Goal: Task Accomplishment & Management: Use online tool/utility

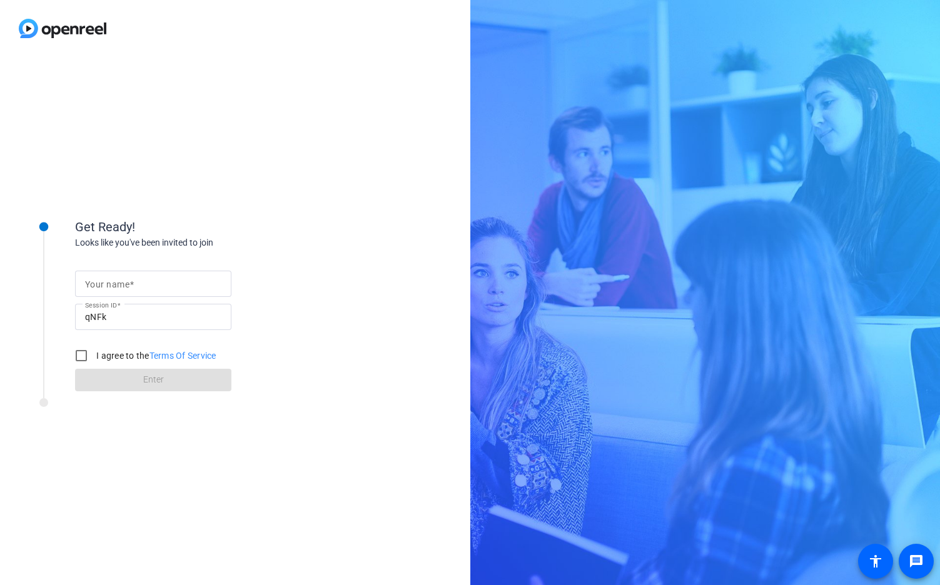
click at [104, 286] on mat-label "Your name" at bounding box center [107, 285] width 44 height 10
click at [104, 286] on input "Your name" at bounding box center [153, 283] width 136 height 15
type input "Arti"
click at [81, 353] on input "I agree to the Terms Of Service" at bounding box center [81, 355] width 25 height 25
checkbox input "true"
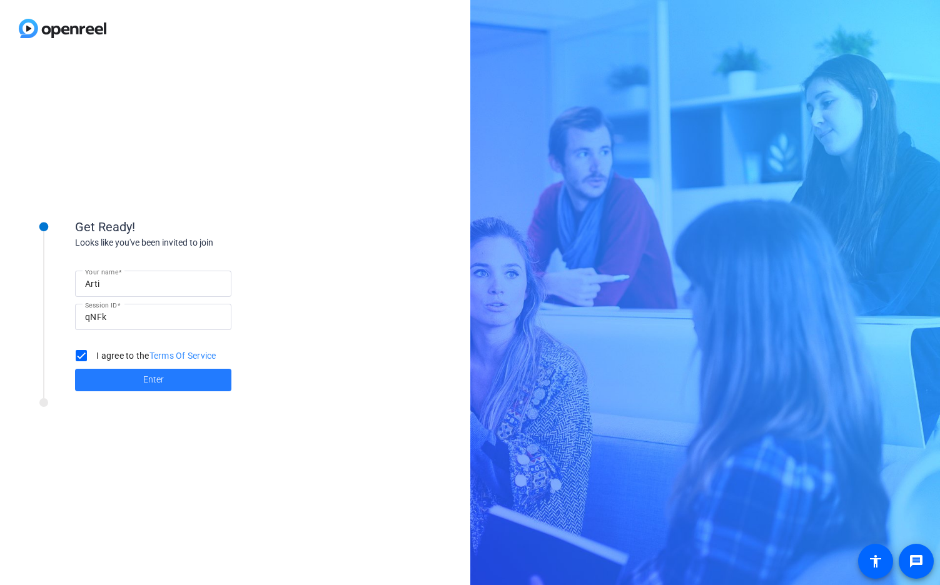
click at [129, 375] on span at bounding box center [153, 380] width 156 height 30
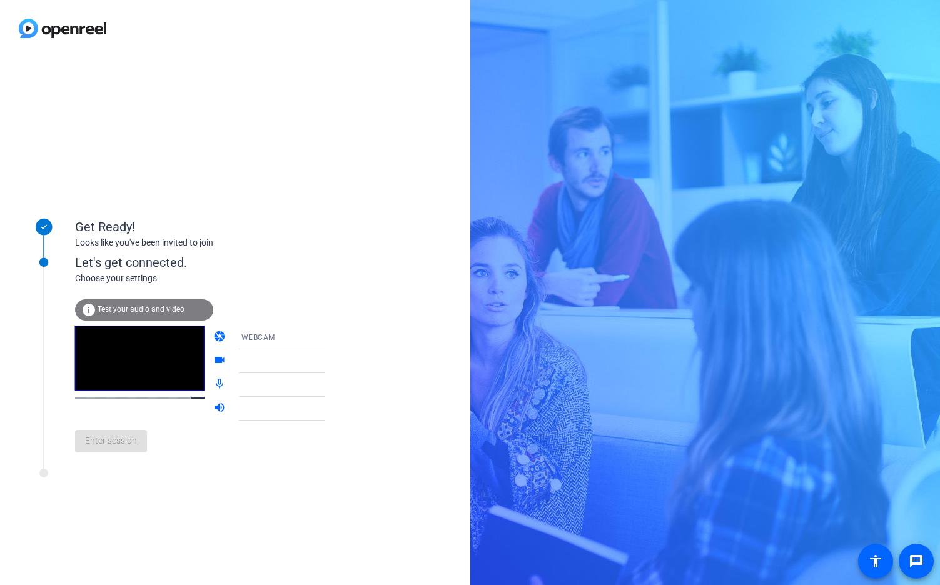
click at [153, 307] on span "Test your audio and video" at bounding box center [141, 309] width 87 height 9
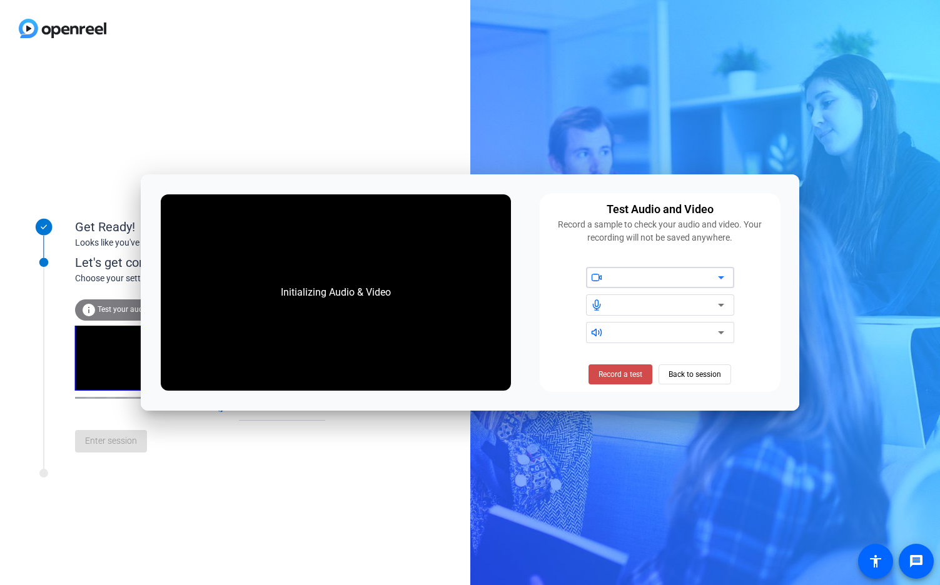
click at [634, 375] on span "Record a test" at bounding box center [620, 374] width 44 height 11
click at [634, 375] on span "Stop Testing (6s)" at bounding box center [620, 374] width 57 height 11
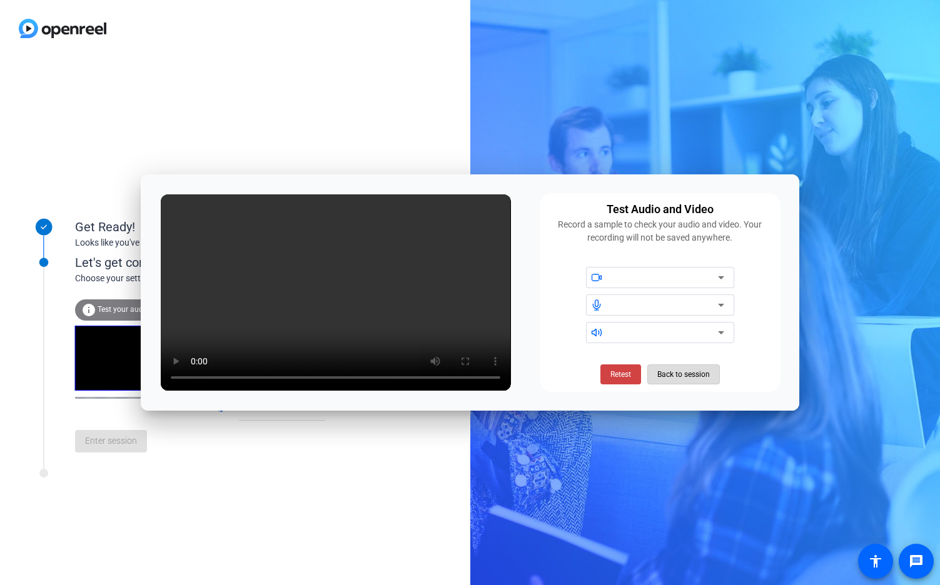
click at [710, 374] on span at bounding box center [683, 375] width 71 height 30
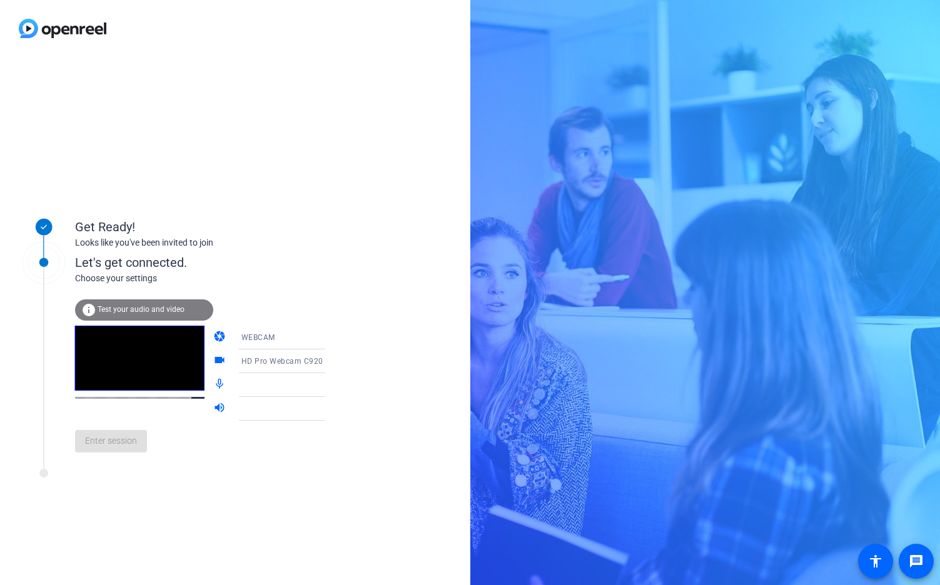
click at [153, 308] on span "Test your audio and video" at bounding box center [141, 309] width 87 height 9
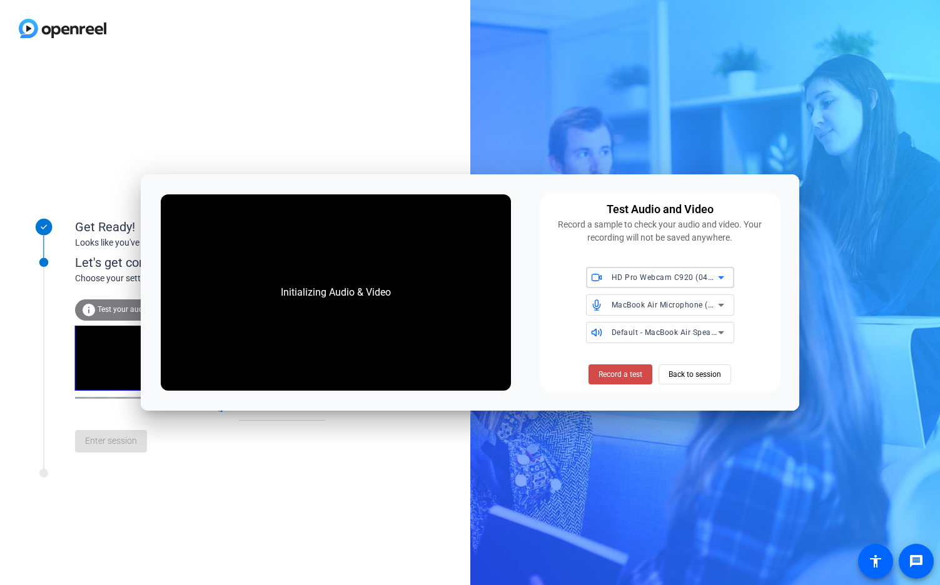
click at [614, 376] on span "Record a test" at bounding box center [620, 374] width 44 height 11
click at [614, 376] on span "Stop Testing (4s)" at bounding box center [620, 374] width 57 height 11
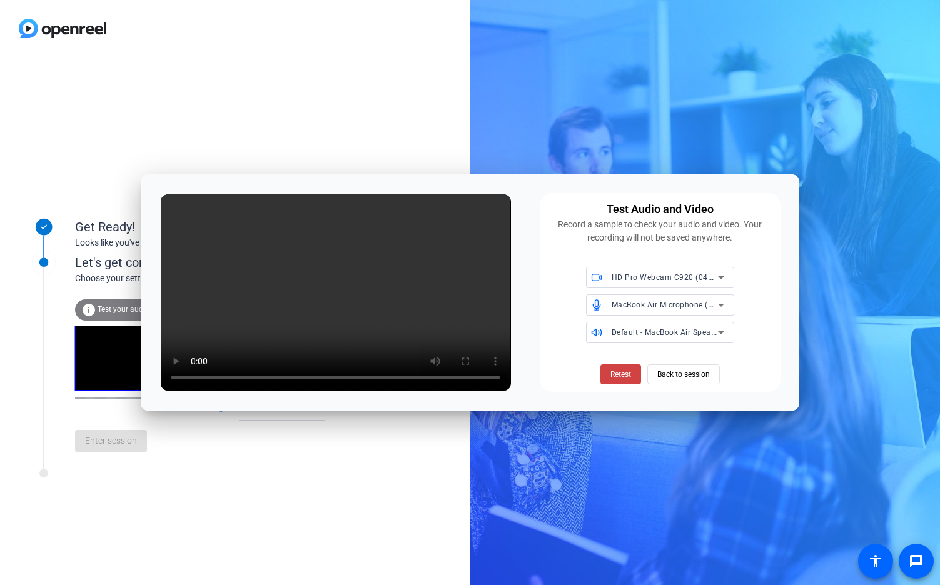
click at [144, 514] on div "Get Ready! Looks like you've been invited to join Let's get connected. Choose y…" at bounding box center [235, 321] width 470 height 528
click at [678, 372] on span "Back to session" at bounding box center [683, 375] width 53 height 24
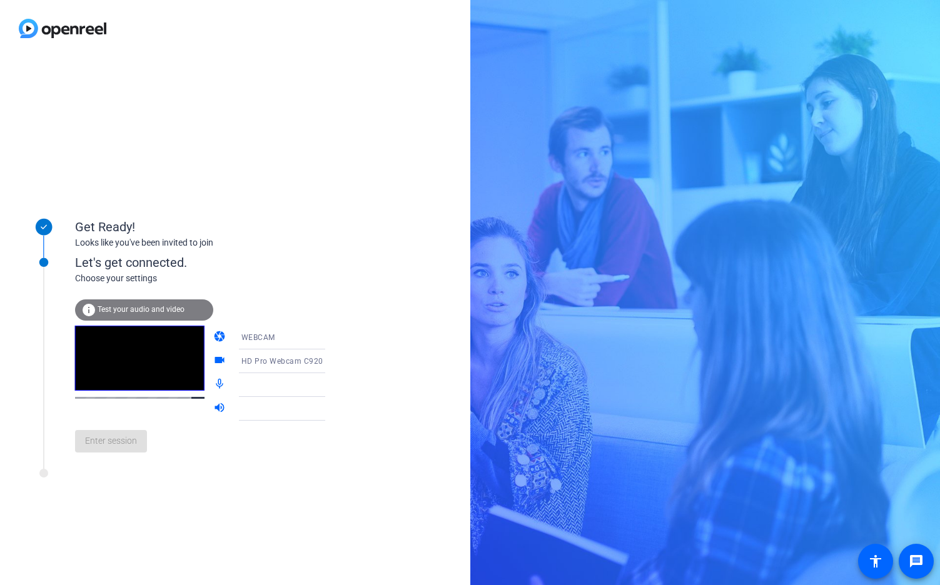
click at [113, 433] on div "Enter session" at bounding box center [213, 441] width 276 height 41
click at [284, 388] on div at bounding box center [288, 385] width 94 height 15
click at [330, 385] on icon at bounding box center [337, 385] width 15 height 15
click at [136, 311] on span "Test your audio and video" at bounding box center [141, 309] width 87 height 9
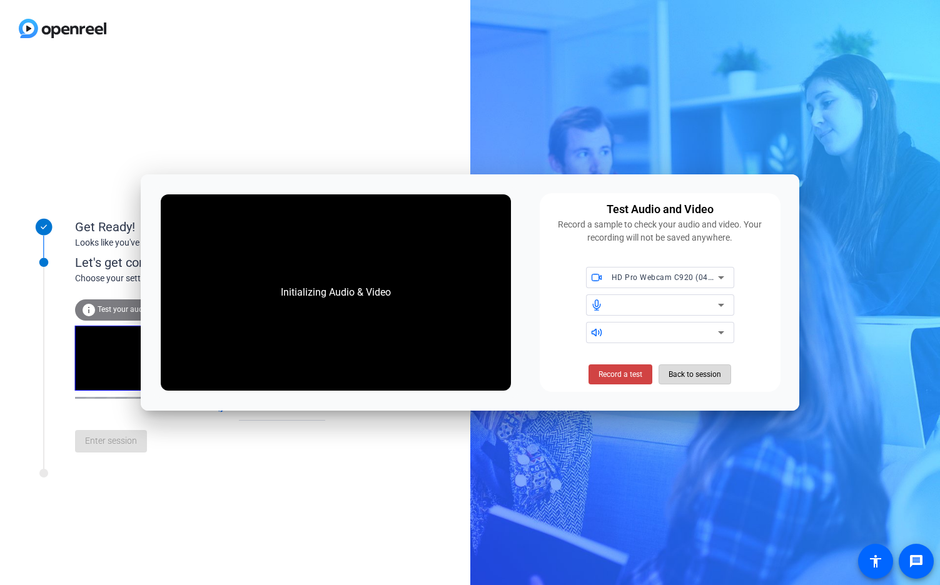
click at [702, 374] on span "Back to session" at bounding box center [694, 375] width 53 height 24
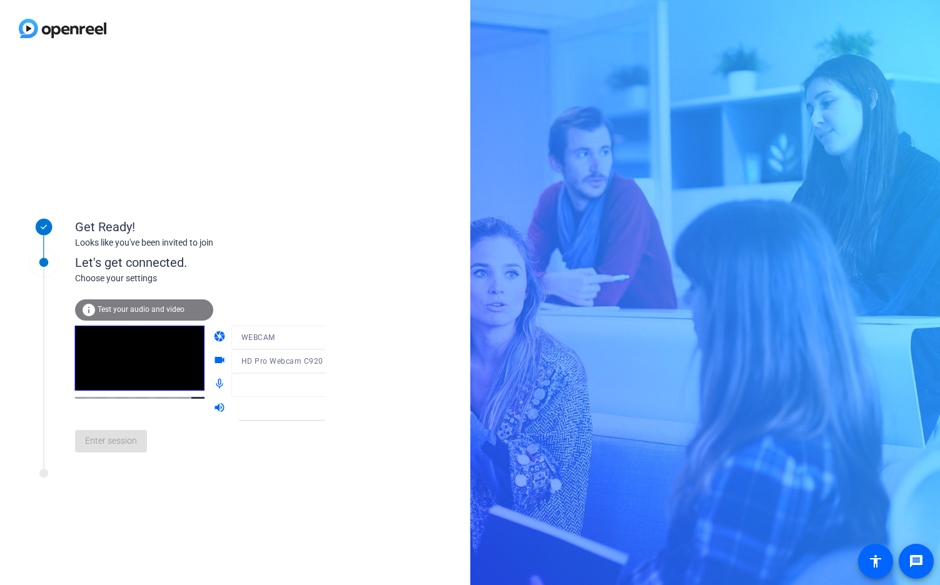
drag, startPoint x: 113, startPoint y: 461, endPoint x: 116, endPoint y: 453, distance: 9.3
click at [113, 461] on div "Enter session" at bounding box center [213, 441] width 276 height 41
click at [123, 441] on div "Enter session" at bounding box center [213, 441] width 276 height 41
click at [213, 405] on mat-icon "volume_up" at bounding box center [220, 408] width 15 height 15
click at [335, 408] on icon at bounding box center [338, 409] width 6 height 3
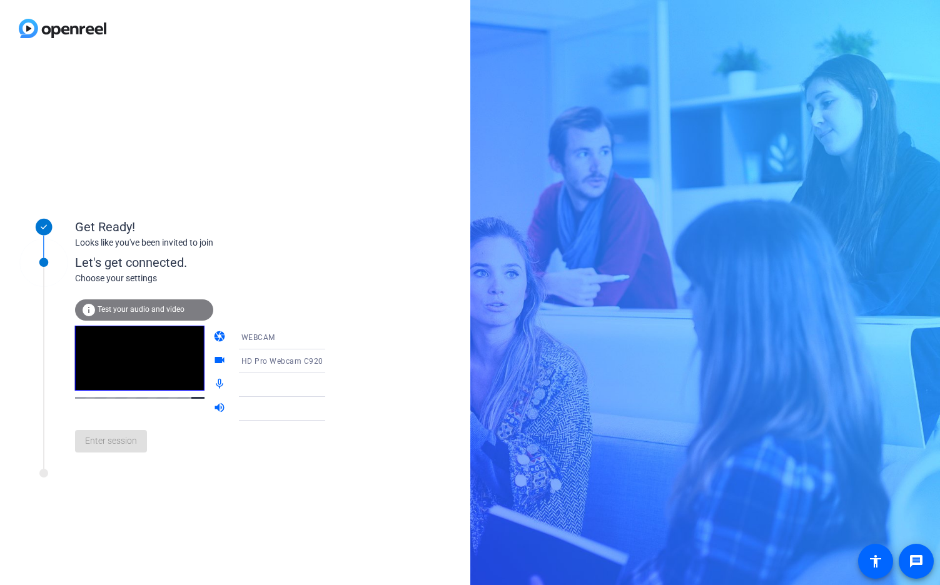
click at [335, 408] on icon at bounding box center [338, 409] width 6 height 3
click at [335, 384] on icon at bounding box center [338, 385] width 6 height 3
click at [336, 231] on div "Get Ready! Looks like you've been invited to join Let's get connected. Choose y…" at bounding box center [235, 321] width 470 height 528
click at [147, 304] on div "info Test your audio and video" at bounding box center [144, 310] width 138 height 21
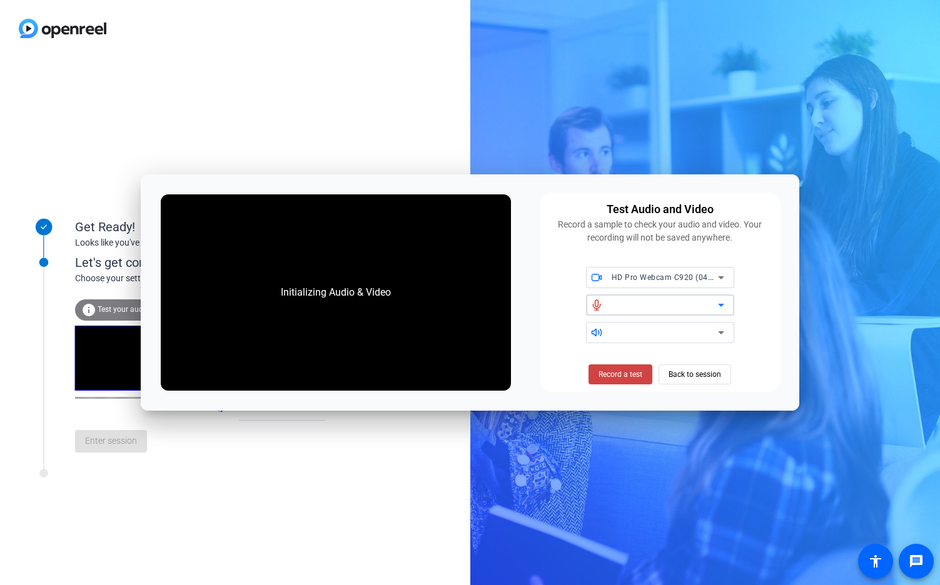
click at [662, 300] on div at bounding box center [665, 305] width 106 height 15
click at [615, 375] on span "Record a test" at bounding box center [620, 374] width 44 height 11
click at [615, 375] on span "Stop Testing (3s)" at bounding box center [620, 374] width 57 height 11
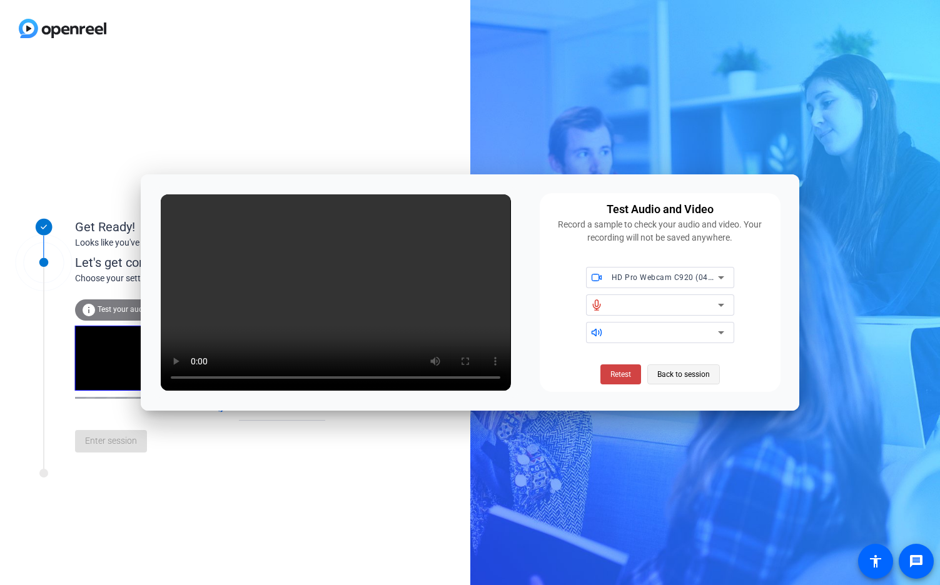
click at [672, 378] on span "Back to session" at bounding box center [683, 375] width 53 height 24
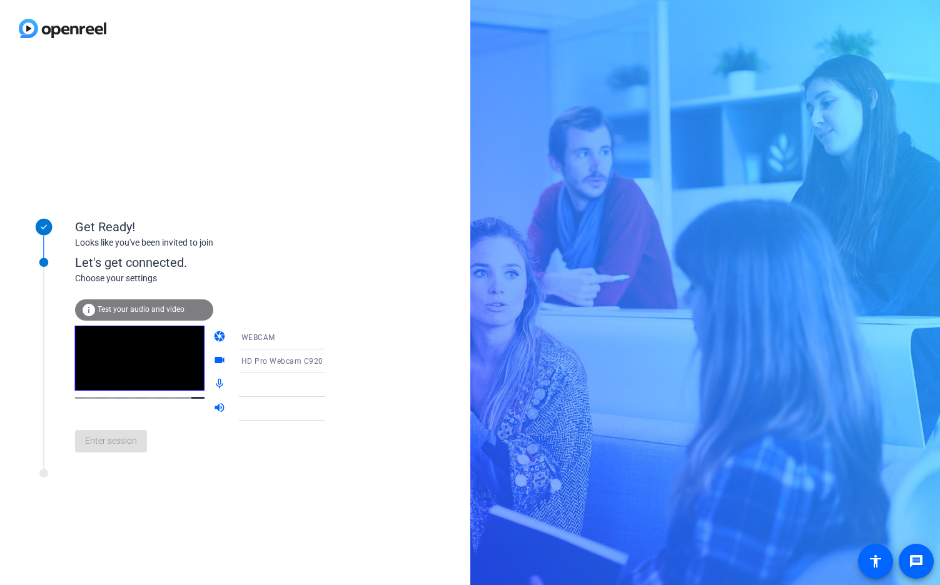
click at [143, 360] on video at bounding box center [139, 358] width 129 height 65
click at [241, 383] on div at bounding box center [288, 385] width 94 height 15
click at [330, 390] on icon at bounding box center [337, 385] width 15 height 15
click at [98, 431] on div "Enter session" at bounding box center [213, 441] width 276 height 41
click at [144, 310] on span "Test your audio and video" at bounding box center [141, 309] width 87 height 9
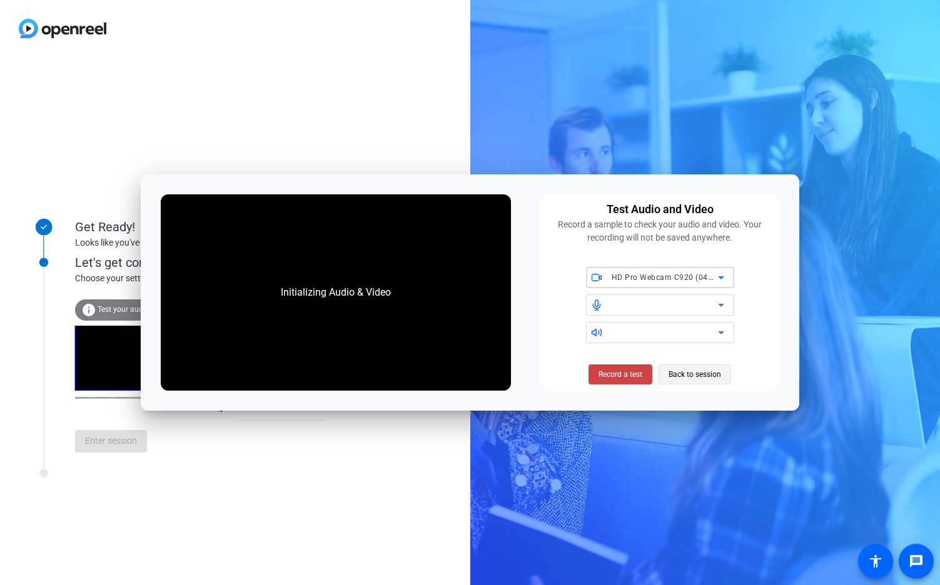
click at [688, 381] on span "Back to session" at bounding box center [694, 375] width 53 height 24
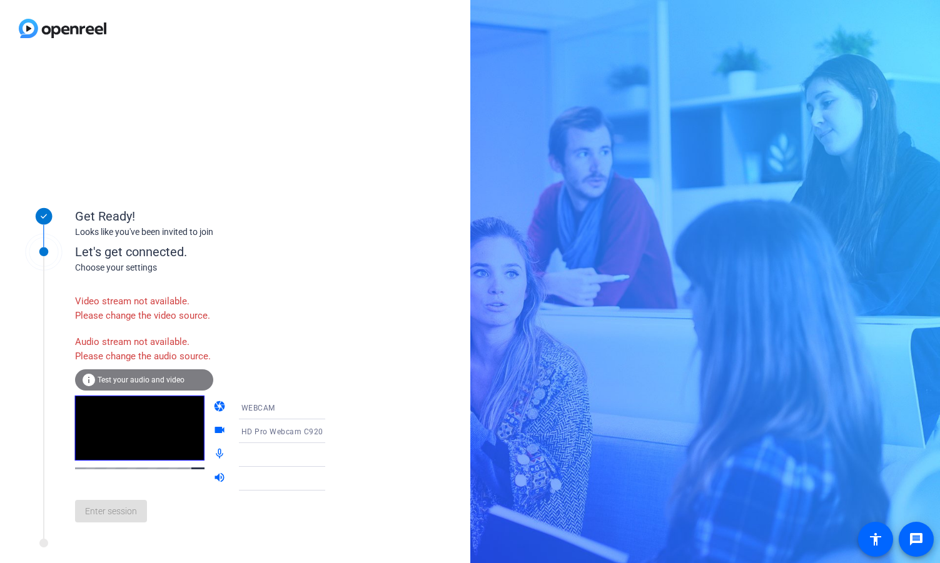
click at [45, 42] on div "Get Ready! Looks like you've been invited to join Let's get connected. Choose y…" at bounding box center [235, 281] width 470 height 563
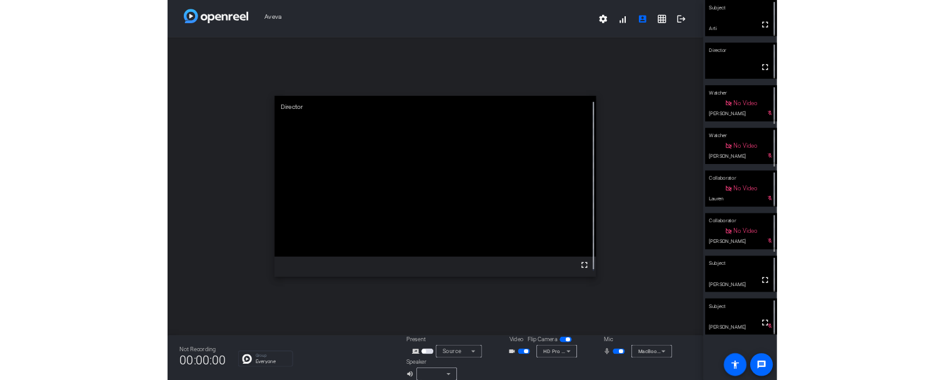
scroll to position [14, 0]
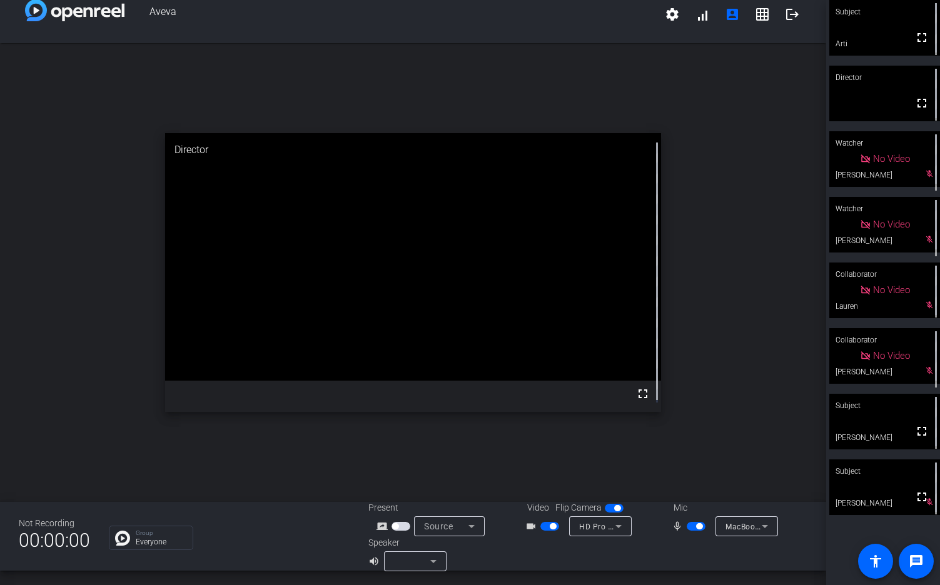
click at [541, 526] on span "button" at bounding box center [549, 526] width 19 height 9
click at [541, 526] on span "button" at bounding box center [544, 526] width 6 height 6
click at [540, 526] on span "button" at bounding box center [549, 526] width 19 height 9
click at [540, 518] on div "videocam_outline HD Pro Webcam C920 (046d:08e5)" at bounding box center [577, 526] width 125 height 20
click at [542, 525] on span "button" at bounding box center [544, 526] width 6 height 6
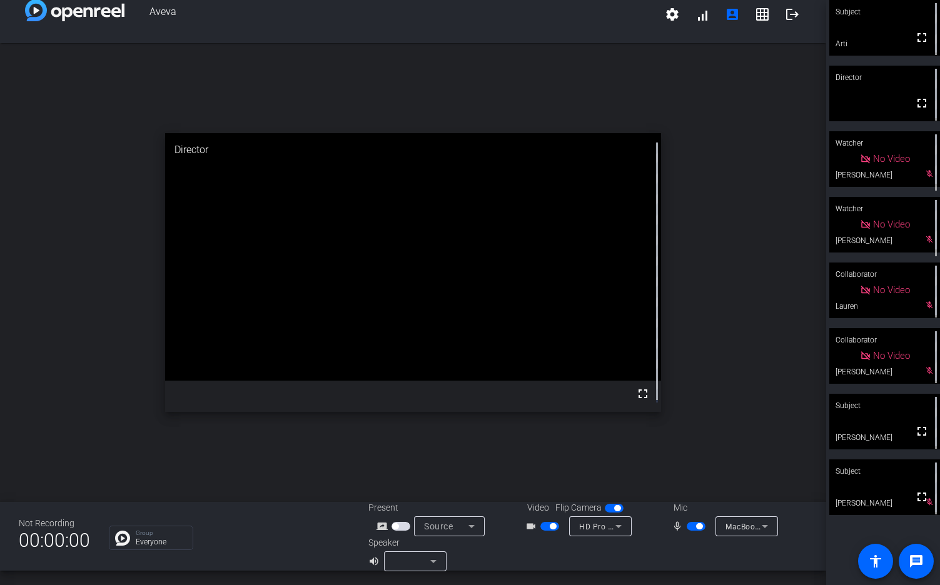
click at [540, 525] on span "button" at bounding box center [549, 526] width 19 height 9
click at [543, 526] on span "button" at bounding box center [544, 526] width 6 height 6
click at [543, 525] on span "button" at bounding box center [549, 526] width 19 height 9
click at [543, 525] on span "button" at bounding box center [544, 526] width 6 height 6
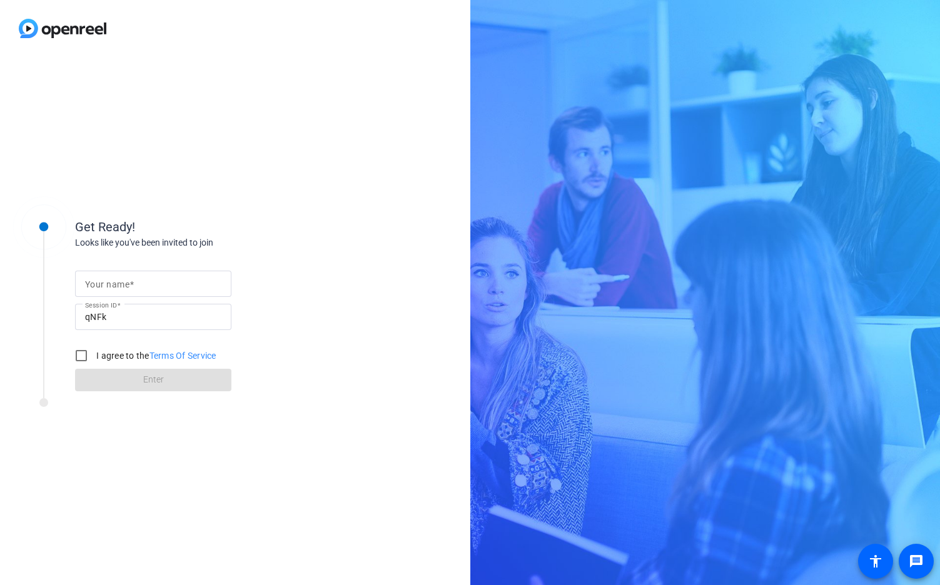
click at [156, 300] on div at bounding box center [153, 304] width 156 height 14
click at [144, 290] on input "Your name" at bounding box center [153, 283] width 136 height 15
type input "Arti"
click at [84, 352] on input "I agree to the Terms Of Service" at bounding box center [81, 355] width 25 height 25
checkbox input "true"
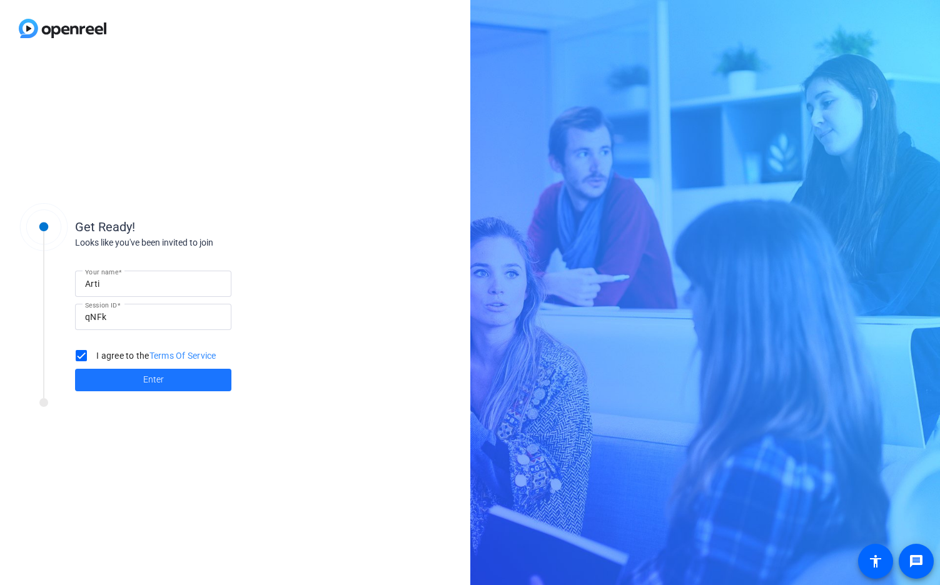
click at [119, 389] on span at bounding box center [153, 380] width 156 height 30
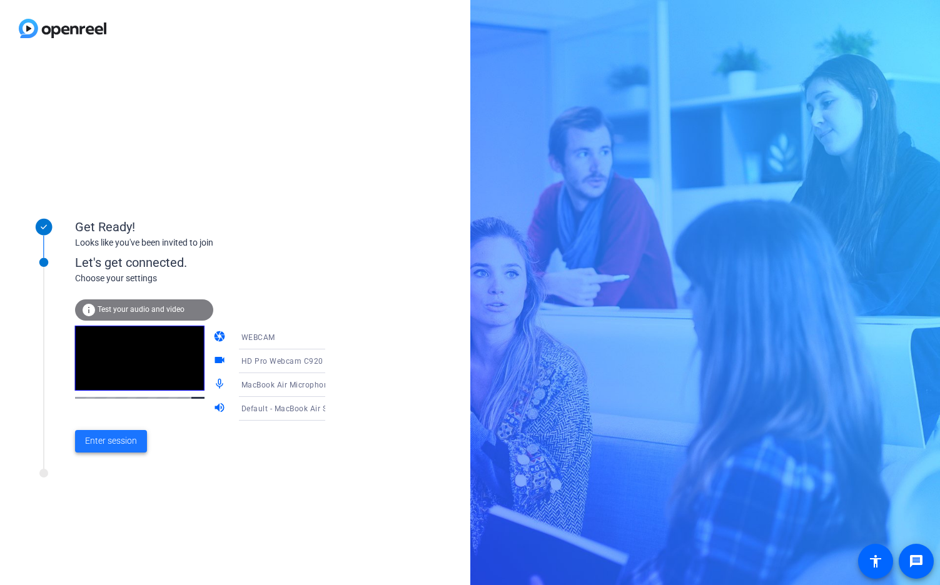
click at [109, 443] on span "Enter session" at bounding box center [111, 441] width 52 height 13
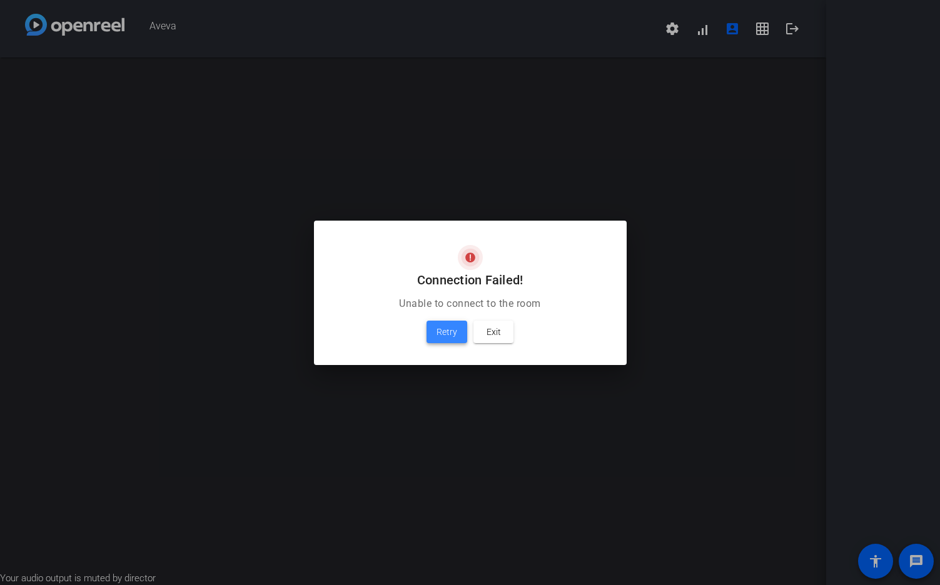
click at [449, 329] on span "Retry" at bounding box center [446, 332] width 21 height 15
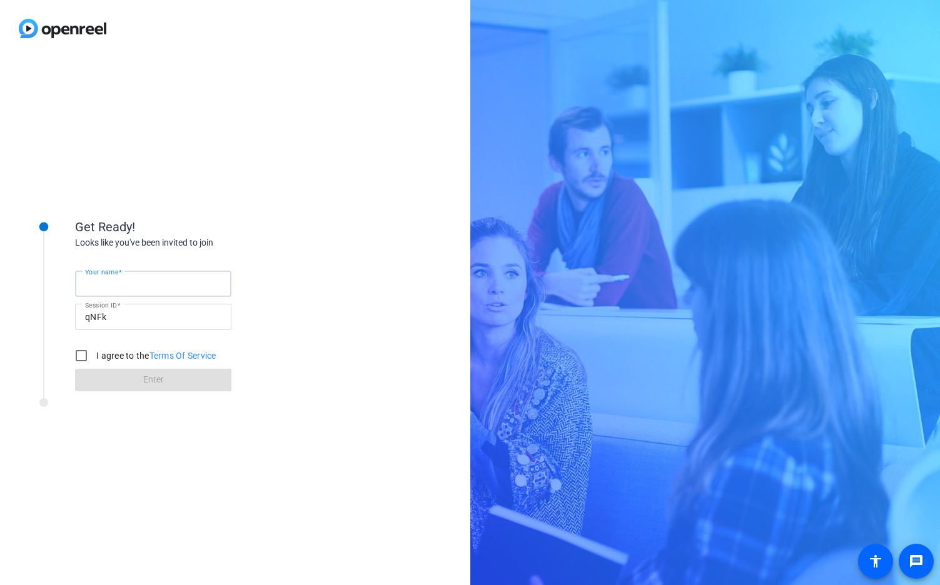
click at [142, 290] on input "Your name" at bounding box center [153, 283] width 136 height 15
type input "Arti"
click at [83, 354] on input "I agree to the Terms Of Service" at bounding box center [81, 355] width 25 height 25
checkbox input "true"
click at [125, 373] on span at bounding box center [153, 380] width 156 height 30
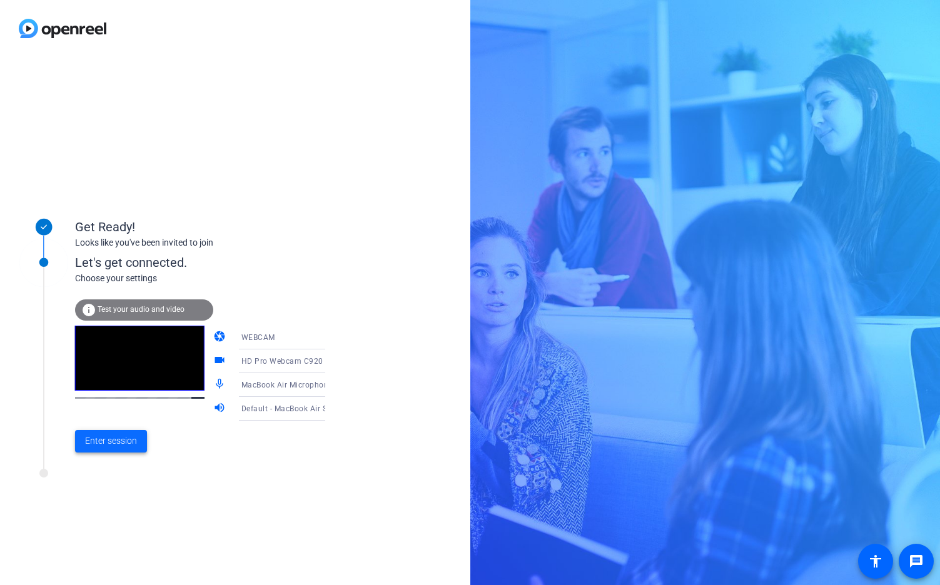
click at [103, 436] on span "Enter session" at bounding box center [111, 441] width 52 height 13
